Goal: Task Accomplishment & Management: Manage account settings

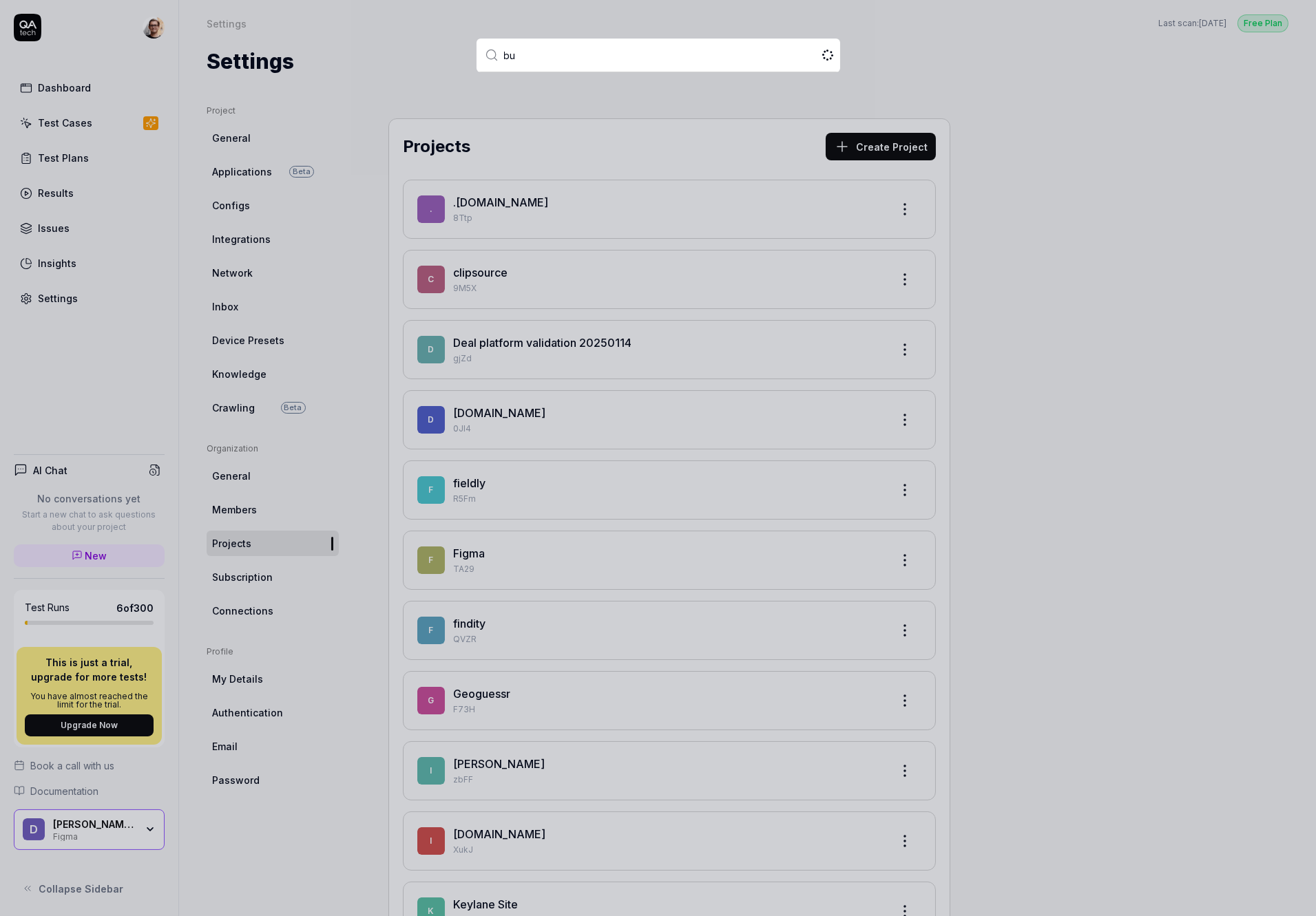
type input "bug"
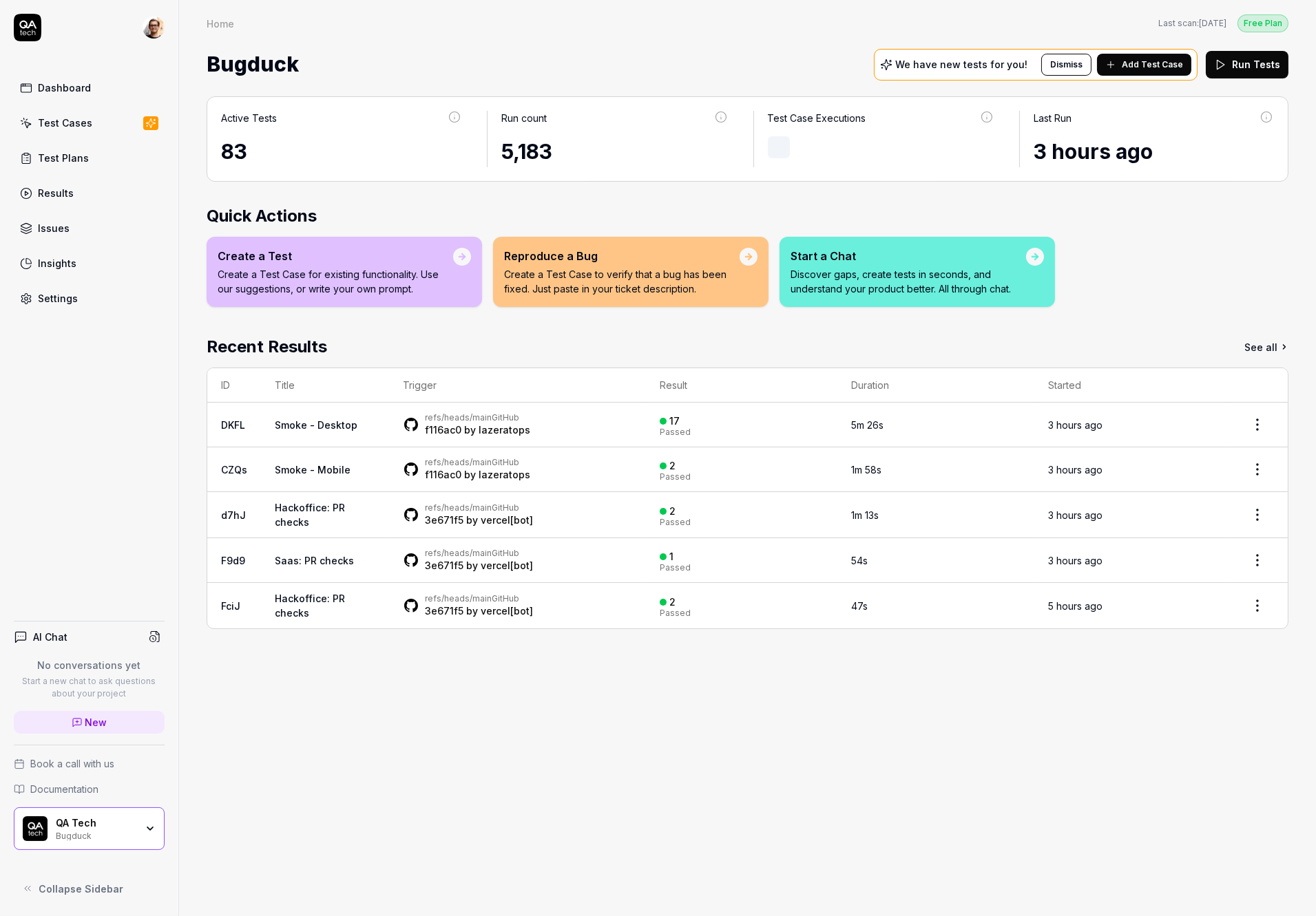
click at [120, 299] on link "Settings" at bounding box center [89, 298] width 151 height 27
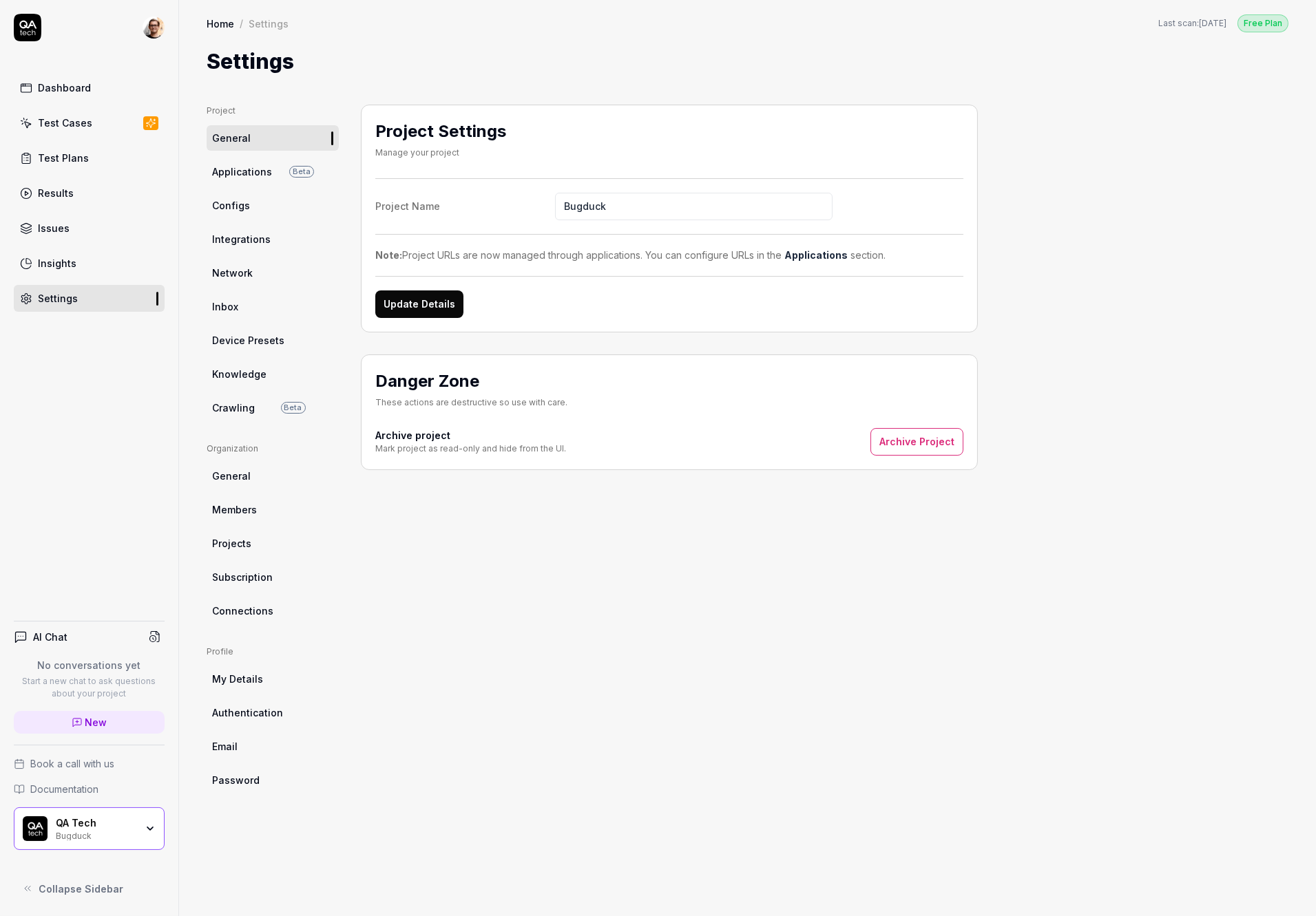
click at [274, 177] on link "Applications Beta" at bounding box center [272, 172] width 132 height 25
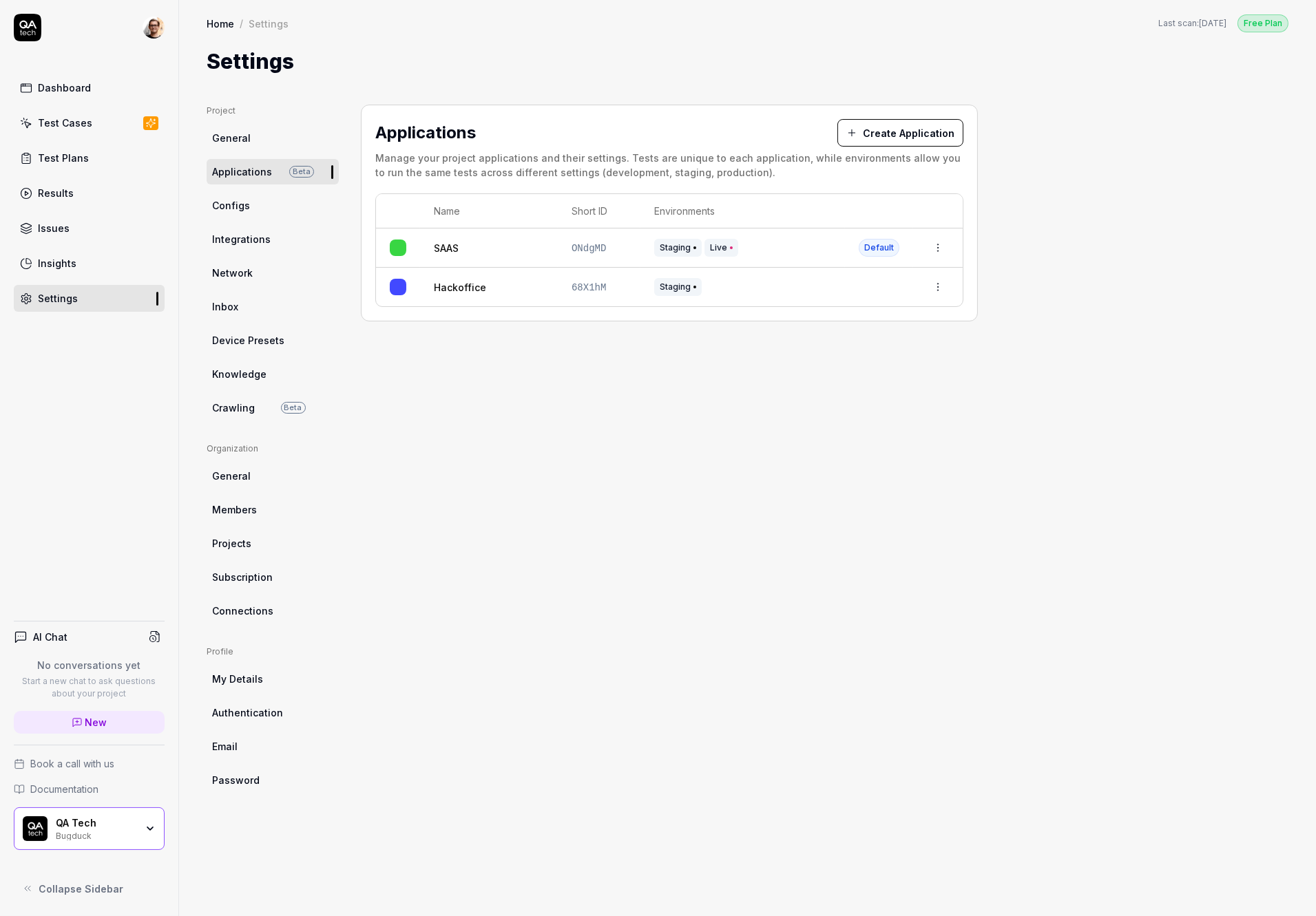
click at [262, 604] on span "Connections" at bounding box center [242, 611] width 61 height 14
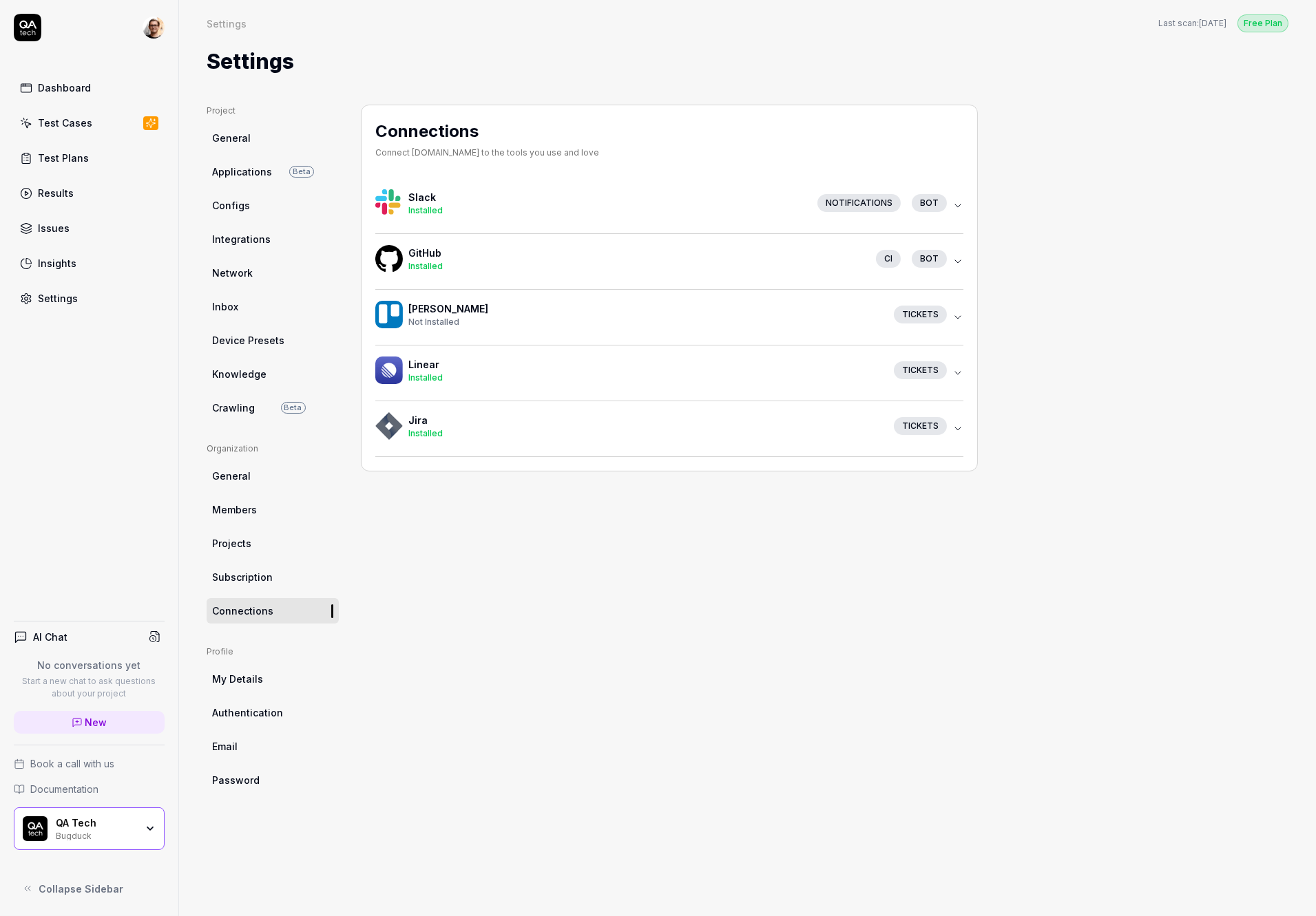
click at [511, 293] on button "[PERSON_NAME] Not Installed Tickets" at bounding box center [669, 317] width 588 height 55
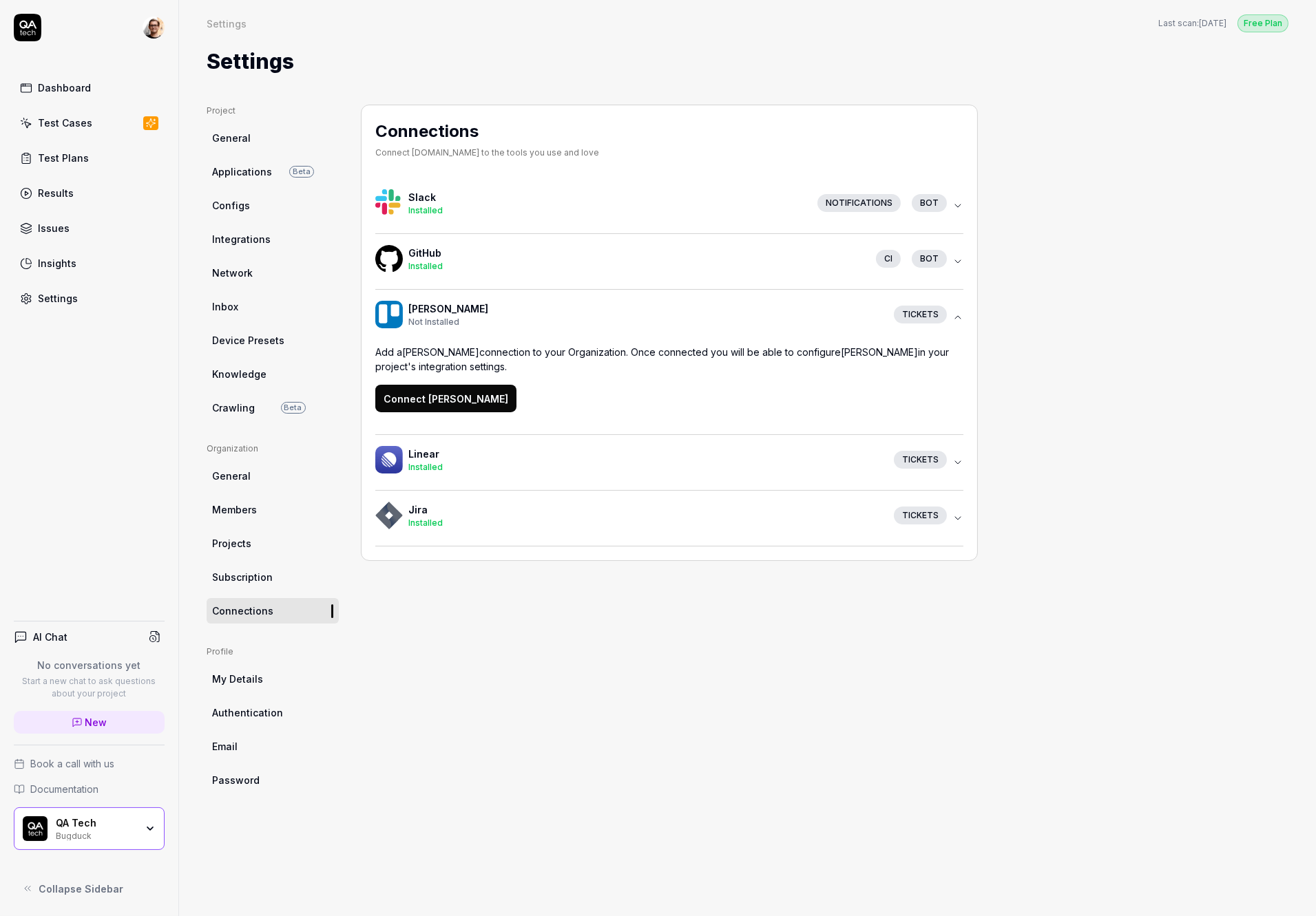
click at [491, 263] on div "Installed" at bounding box center [636, 267] width 457 height 13
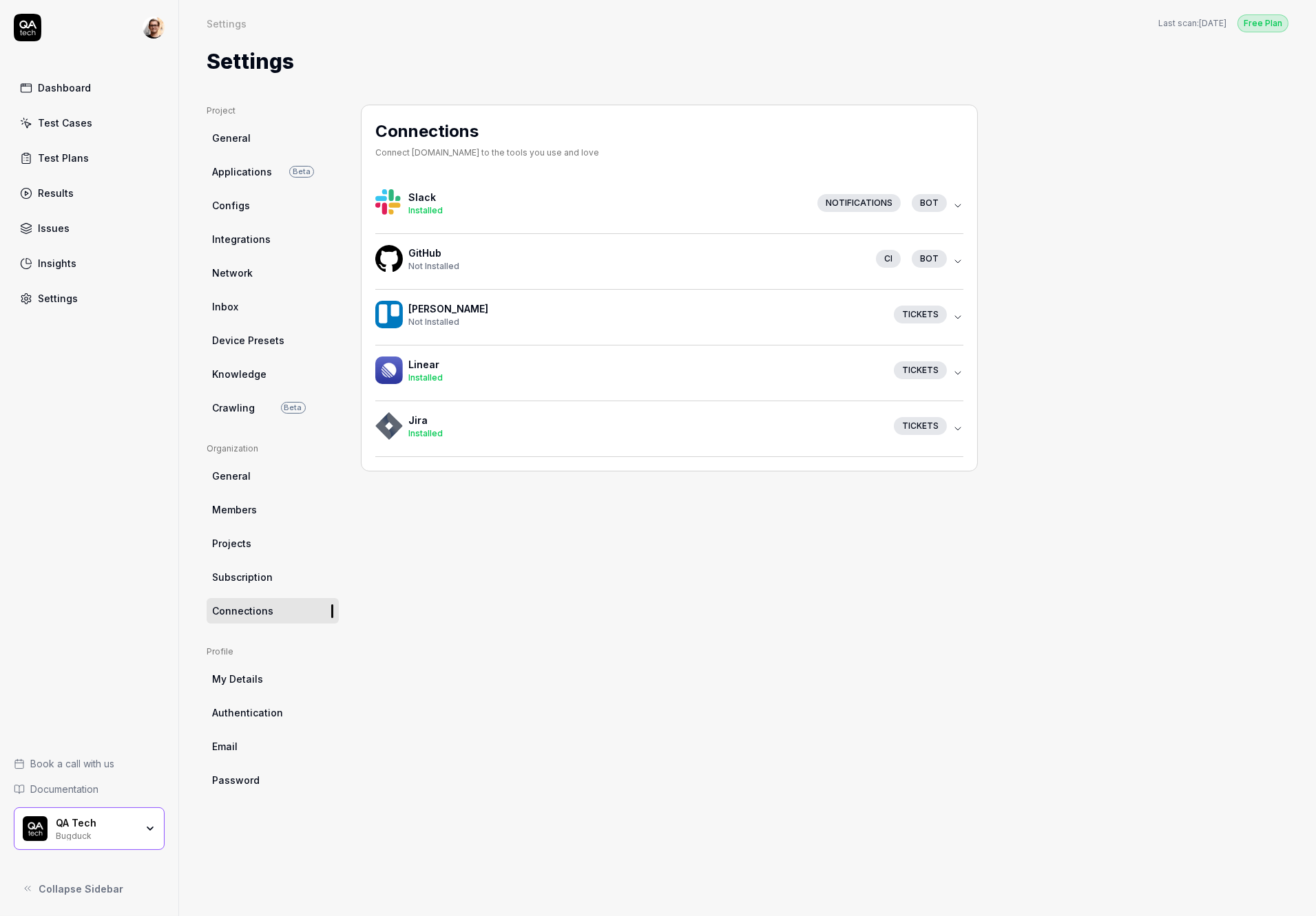
click at [513, 258] on h4 "GitHub" at bounding box center [636, 253] width 457 height 14
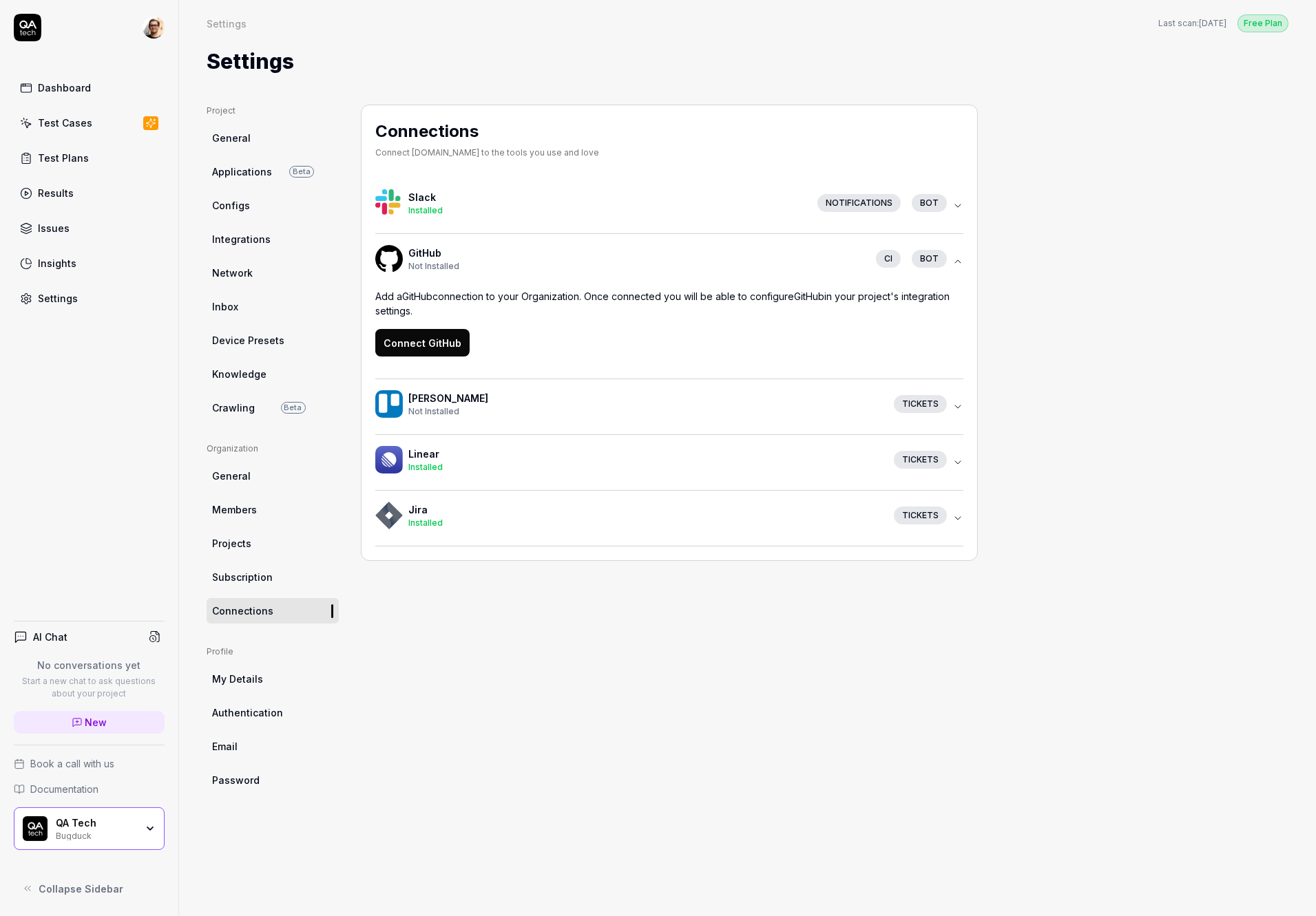
click at [435, 350] on button "Connect GitHub" at bounding box center [422, 343] width 94 height 28
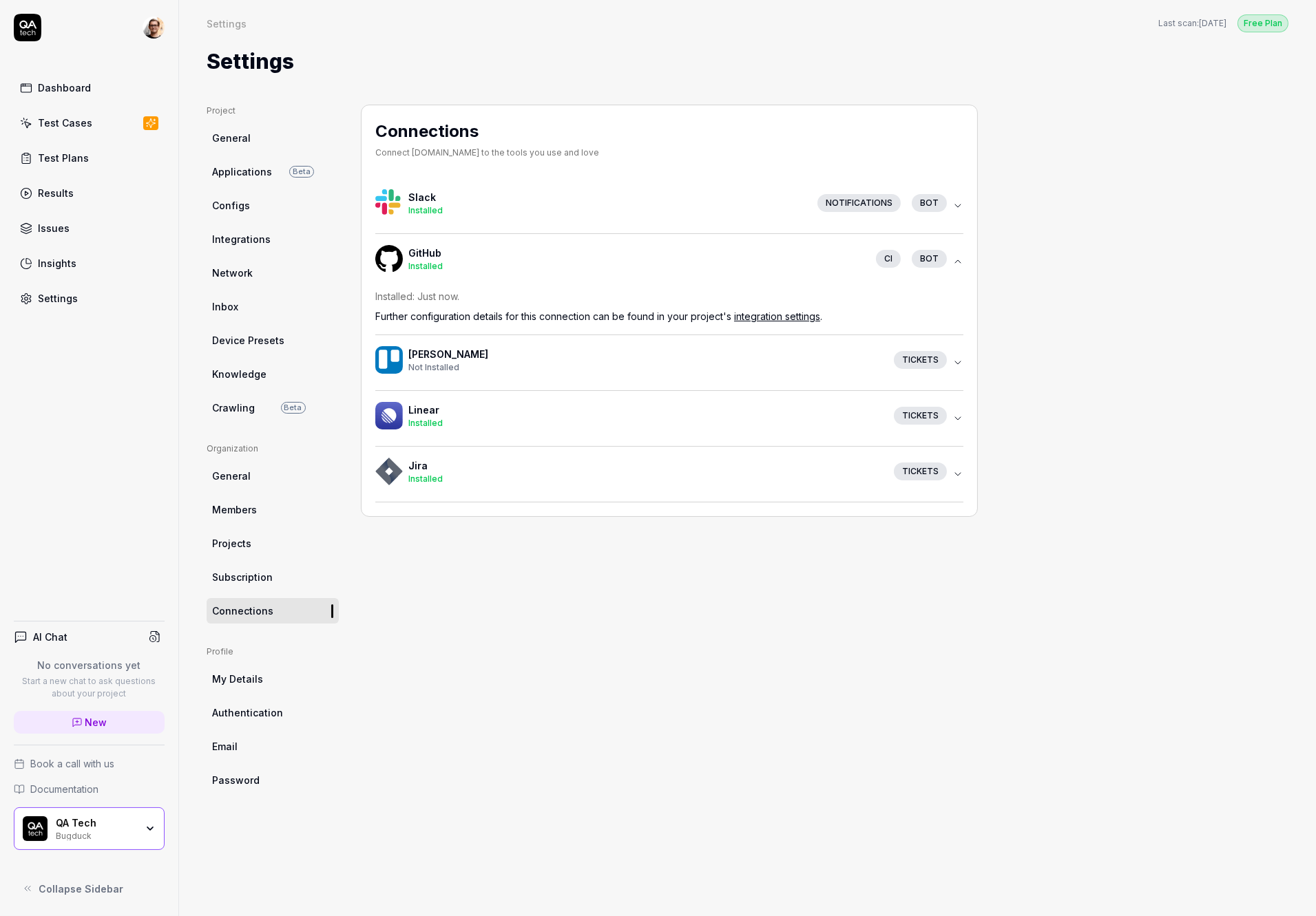
click at [772, 314] on link "integration settings" at bounding box center [777, 316] width 86 height 12
